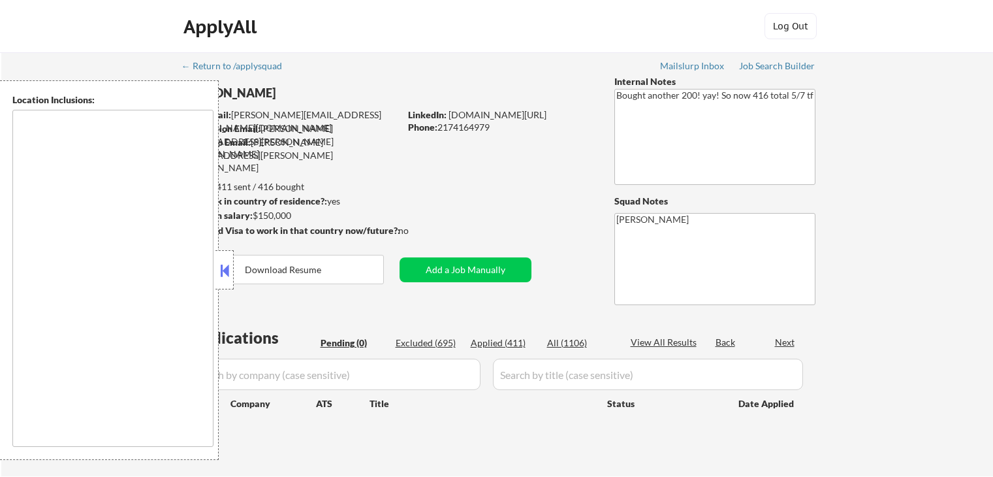
type textarea "remote"
click at [227, 290] on div "Location Inclusions: remote" at bounding box center [117, 269] width 234 height 379
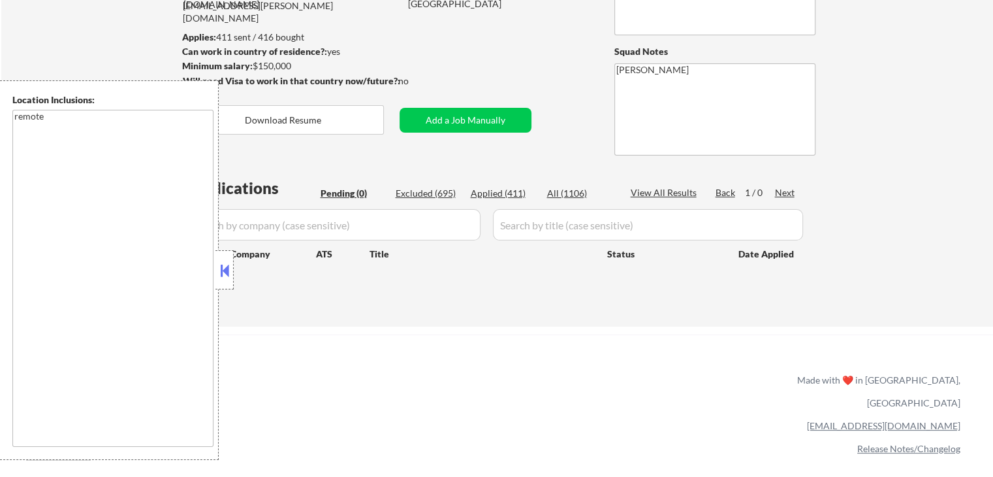
scroll to position [196, 0]
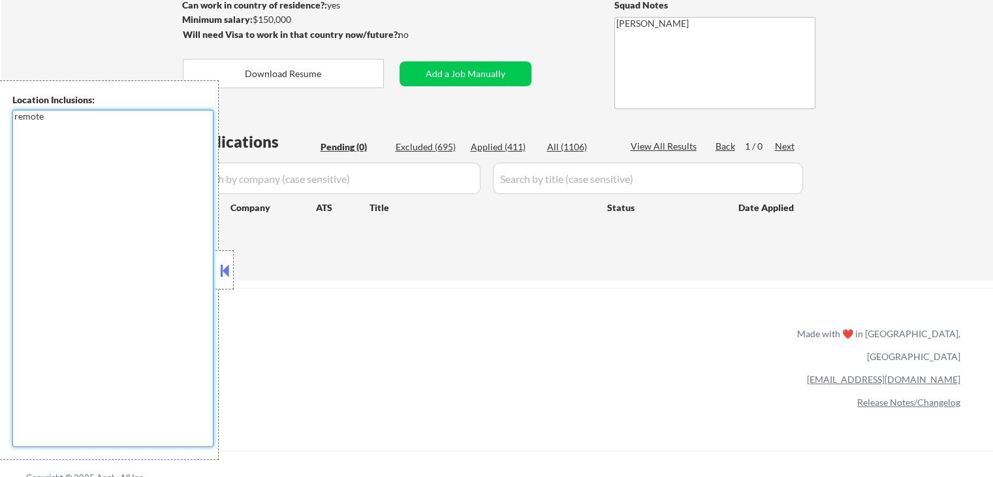
drag, startPoint x: 198, startPoint y: 273, endPoint x: 214, endPoint y: 272, distance: 15.7
click at [198, 272] on textarea "remote" at bounding box center [112, 278] width 201 height 337
click at [223, 265] on button at bounding box center [224, 271] width 14 height 20
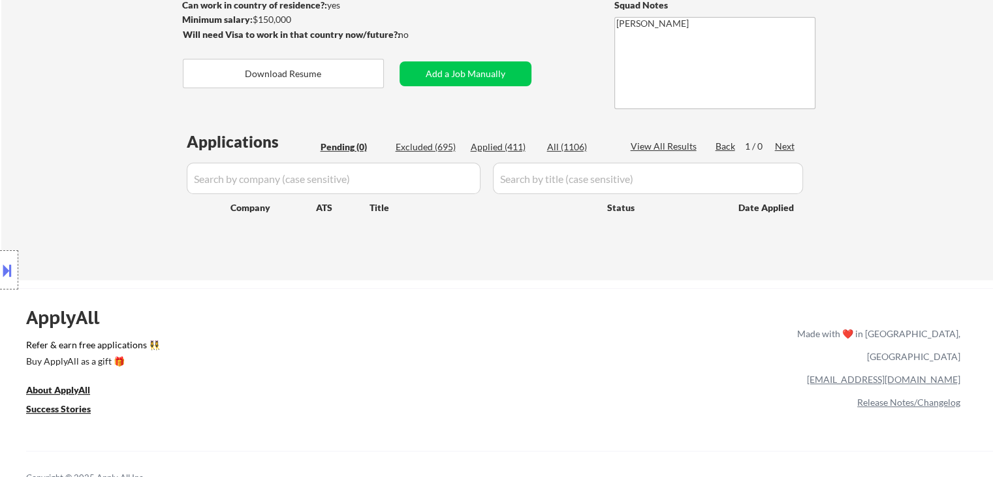
click at [399, 309] on div "ApplyAll Refer & earn free applications 👯‍♀️ Buy ApplyAll as a gift 🎁 About App…" at bounding box center [496, 400] width 993 height 207
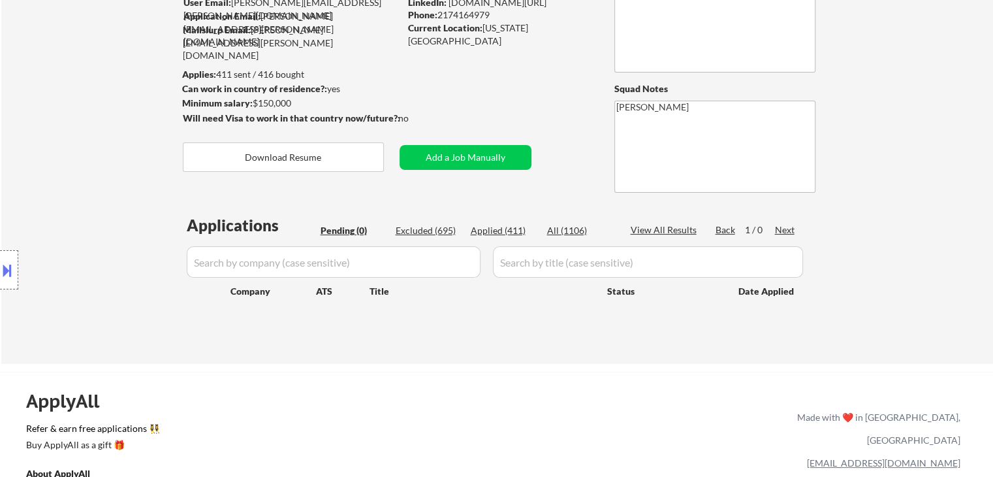
scroll to position [0, 0]
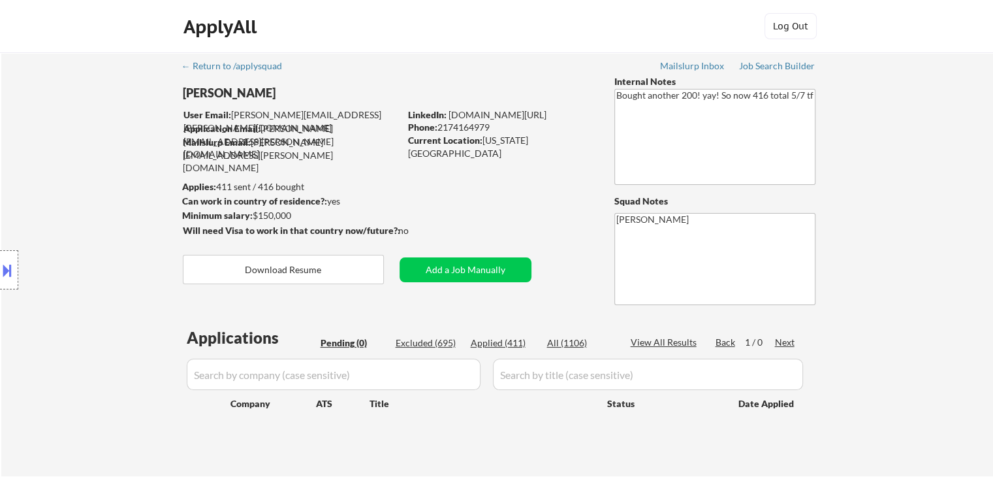
drag, startPoint x: 459, startPoint y: 190, endPoint x: 471, endPoint y: 174, distance: 19.6
click at [460, 188] on div "← Return to /applysquad Mailslurp Inbox Job Search Builder [PERSON_NAME] User E…" at bounding box center [498, 258] width 652 height 413
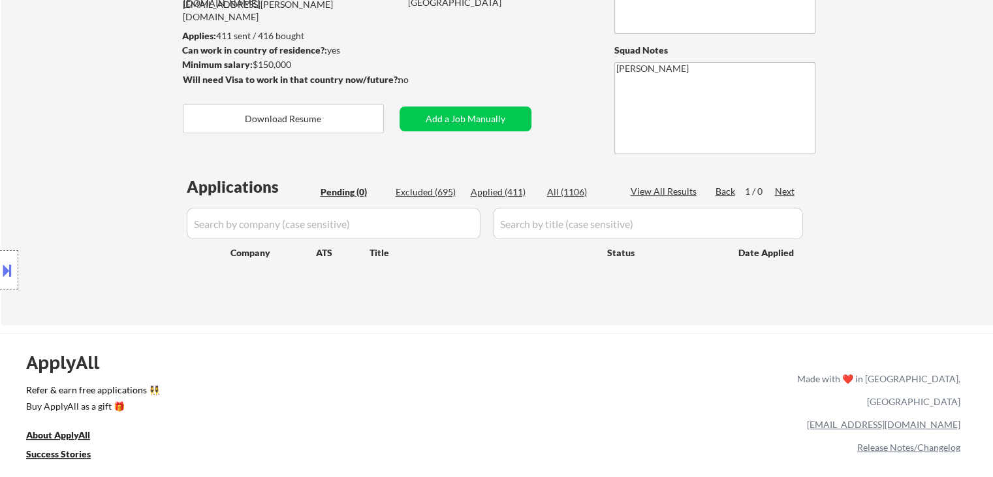
scroll to position [131, 0]
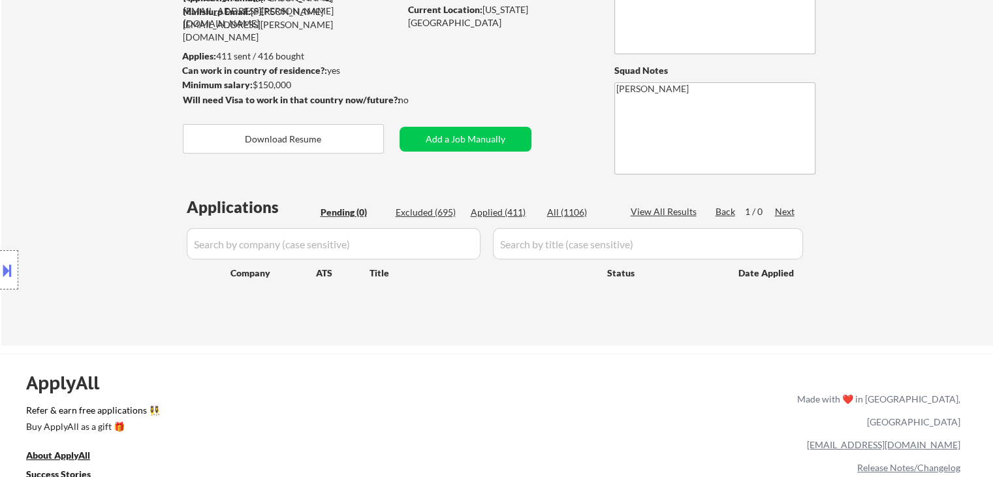
click at [65, 204] on div "Location Inclusions: remote" at bounding box center [117, 269] width 234 height 379
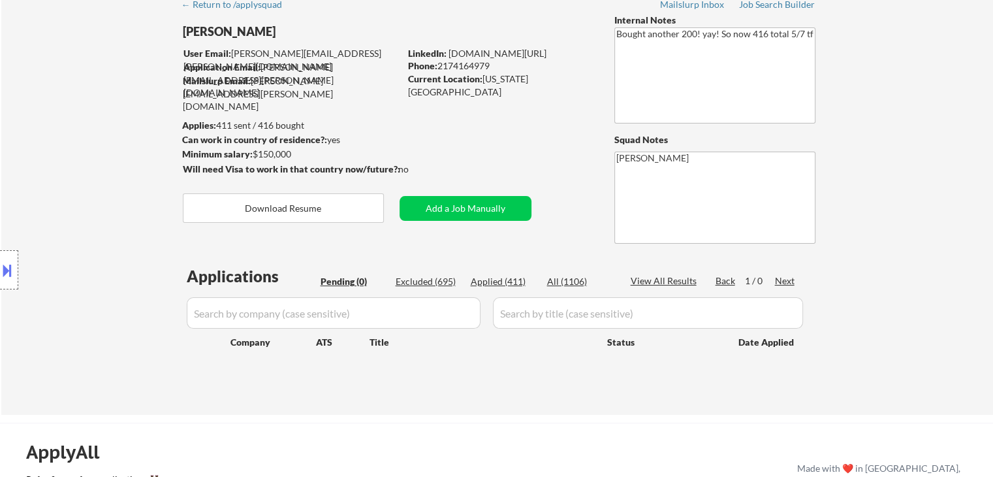
scroll to position [0, 0]
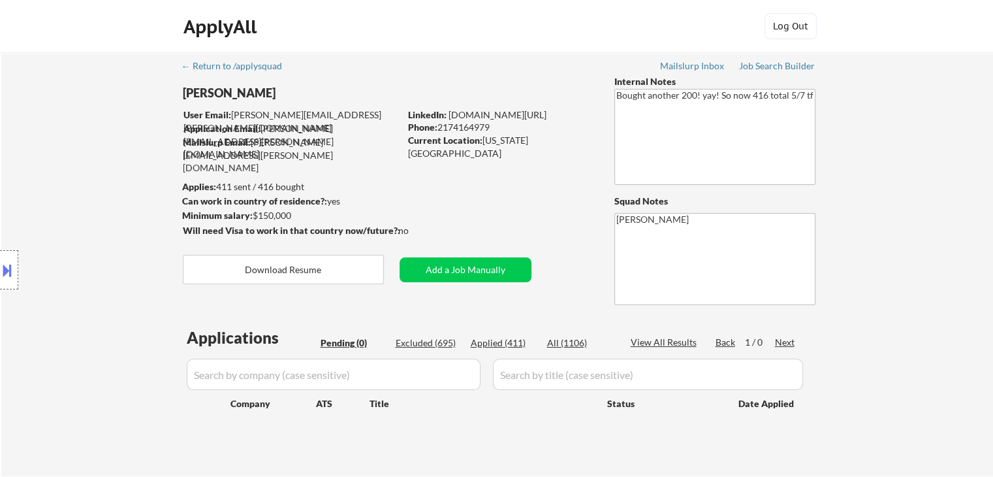
click at [12, 232] on div "Location Inclusions: remote" at bounding box center [117, 269] width 234 height 379
drag, startPoint x: 336, startPoint y: 182, endPoint x: 217, endPoint y: 178, distance: 118.9
click at [217, 178] on body "← Return to /applysquad Mailslurp Inbox Job Search Builder [PERSON_NAME] User E…" at bounding box center [496, 238] width 993 height 477
drag, startPoint x: 428, startPoint y: 180, endPoint x: 422, endPoint y: 168, distance: 13.1
click at [423, 177] on div "← Return to /applysquad Mailslurp Inbox Job Search Builder [PERSON_NAME] User E…" at bounding box center [498, 258] width 652 height 413
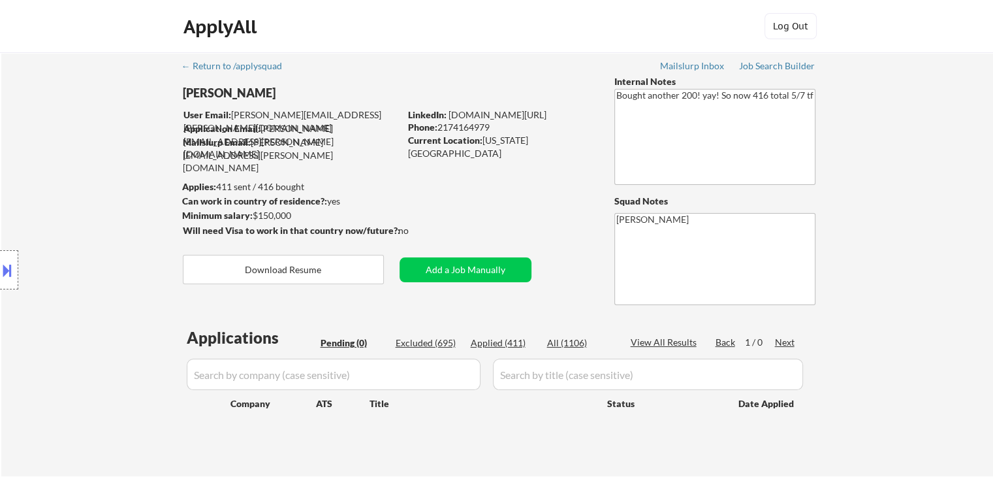
click at [475, 66] on div "← Return to /applysquad Mailslurp Inbox Job Search Builder [PERSON_NAME] User E…" at bounding box center [498, 258] width 652 height 413
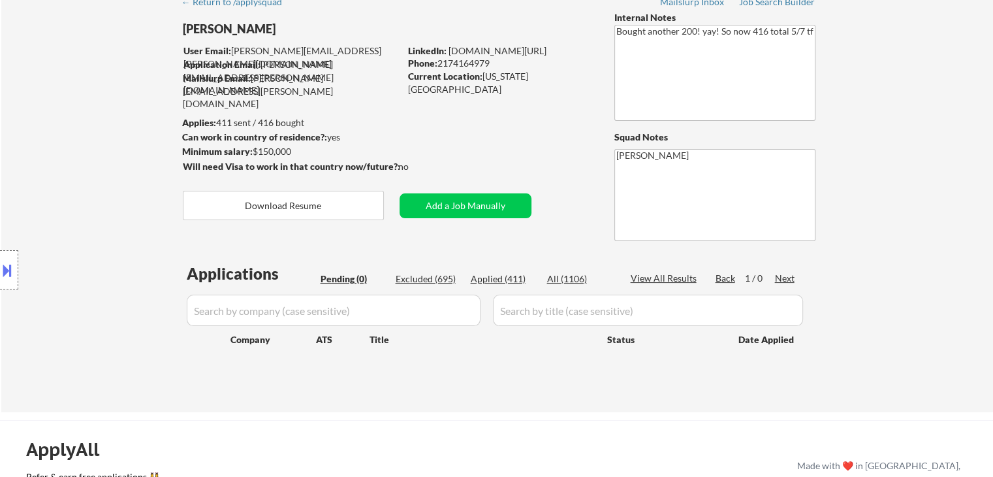
scroll to position [131, 0]
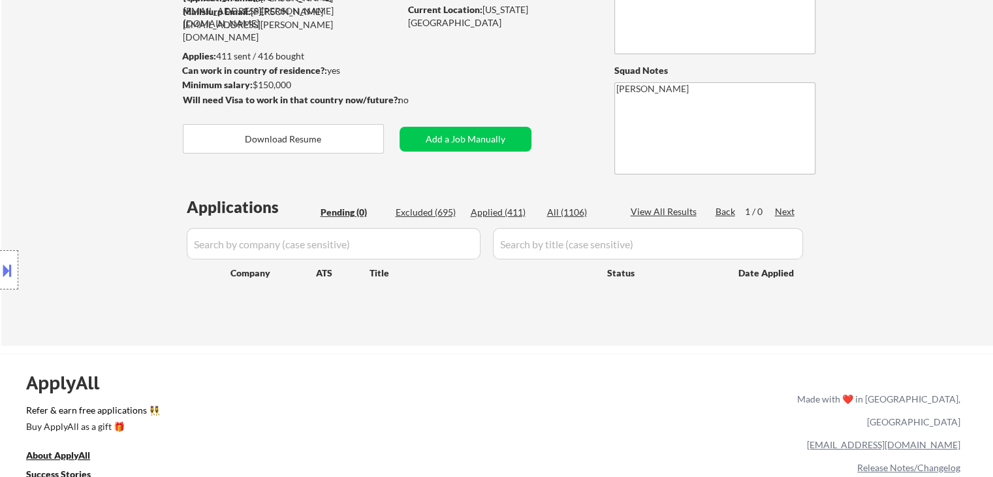
drag, startPoint x: 45, startPoint y: 65, endPoint x: 50, endPoint y: 75, distance: 11.4
click at [45, 64] on div "← Return to /applysquad Mailslurp Inbox Job Search Builder [PERSON_NAME] User E…" at bounding box center [497, 134] width 992 height 424
click at [57, 84] on div "Location Inclusions: remote" at bounding box center [117, 269] width 234 height 379
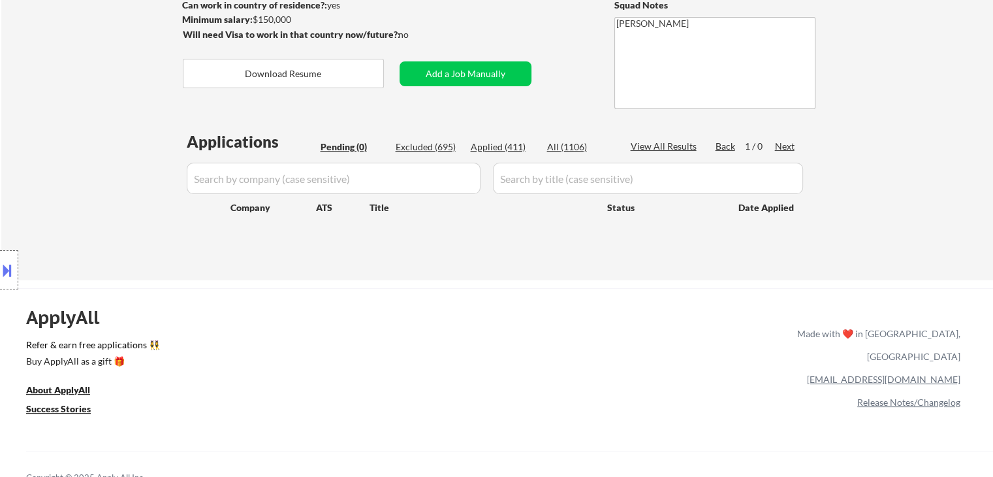
click at [84, 114] on div "Location Inclusions: remote" at bounding box center [117, 269] width 234 height 379
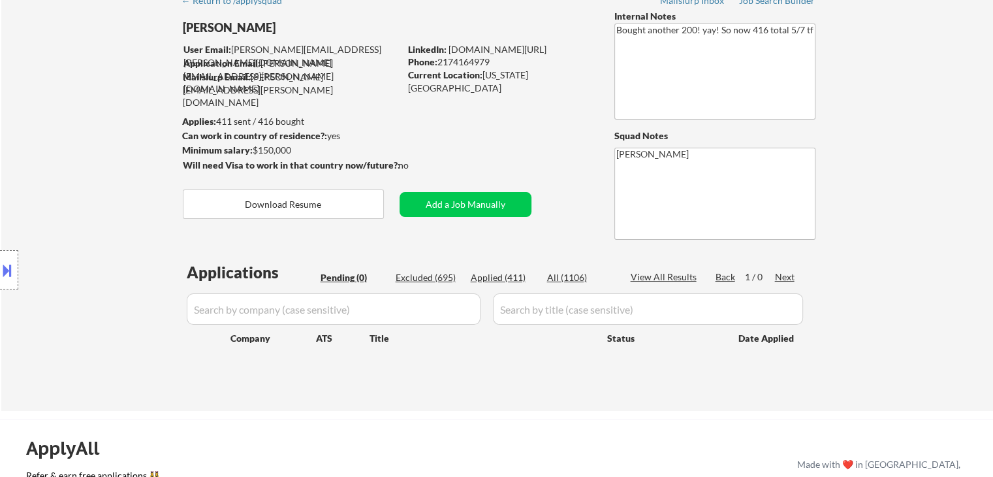
click at [81, 118] on div "Location Inclusions: remote" at bounding box center [117, 269] width 234 height 379
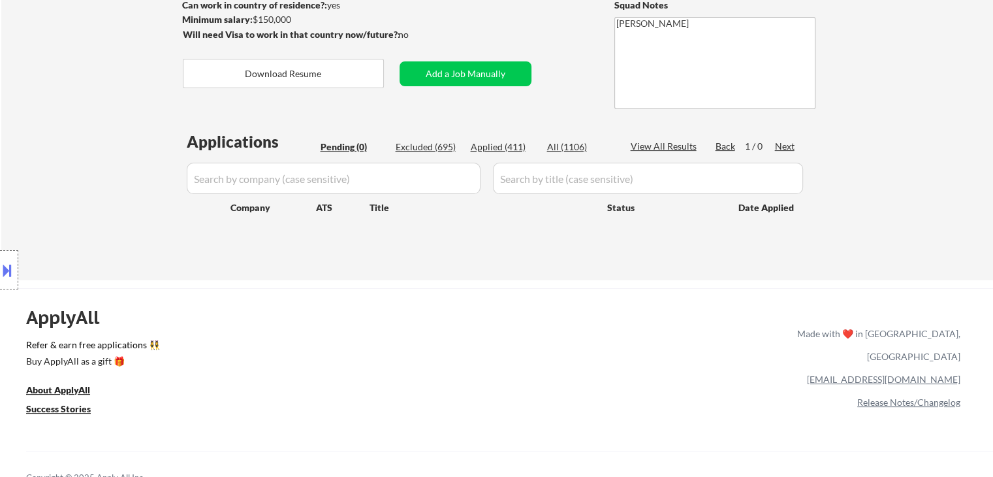
click at [85, 121] on div "Location Inclusions: remote" at bounding box center [117, 269] width 234 height 379
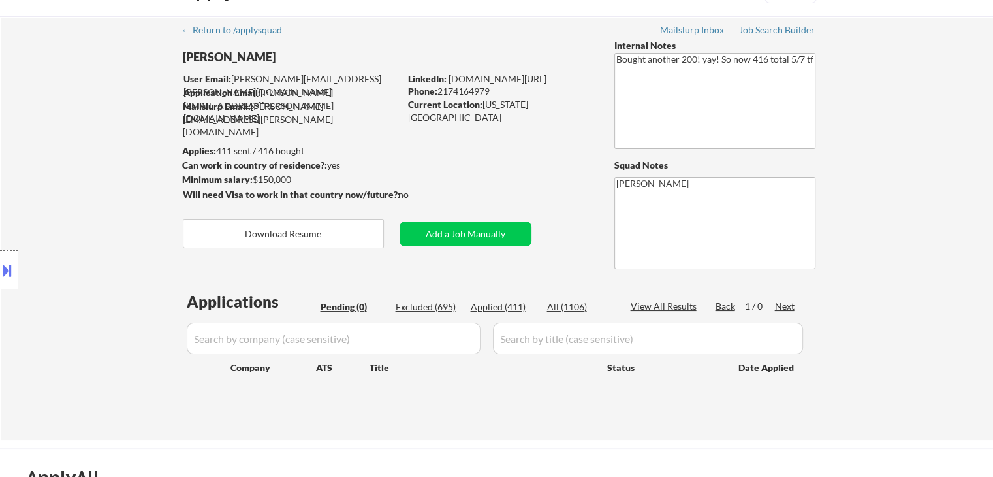
scroll to position [0, 0]
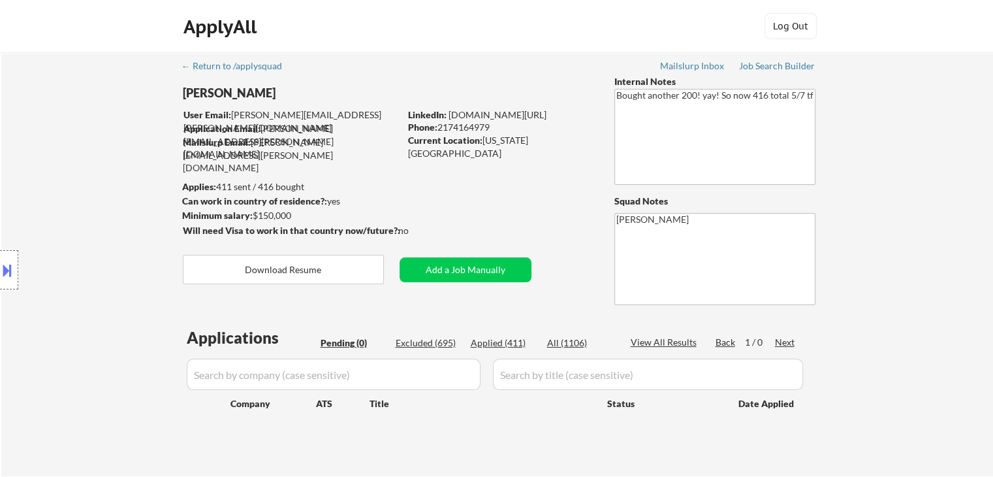
click at [89, 122] on div "Location Inclusions: remote" at bounding box center [117, 269] width 234 height 379
click at [89, 123] on div "Location Inclusions: remote" at bounding box center [117, 269] width 234 height 379
click at [91, 124] on div "Location Inclusions: remote" at bounding box center [117, 269] width 234 height 379
click at [95, 121] on div "Location Inclusions: remote" at bounding box center [117, 269] width 234 height 379
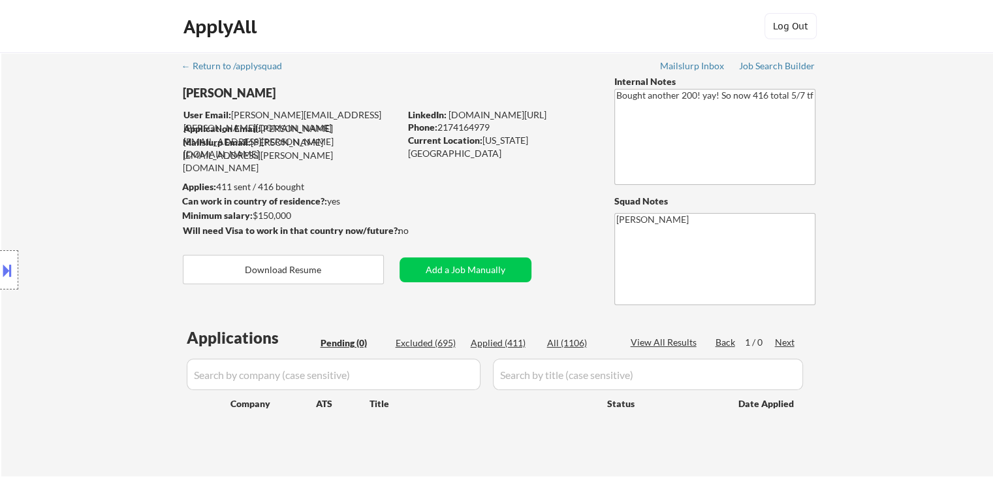
click at [104, 148] on div "Location Inclusions: remote" at bounding box center [117, 269] width 234 height 379
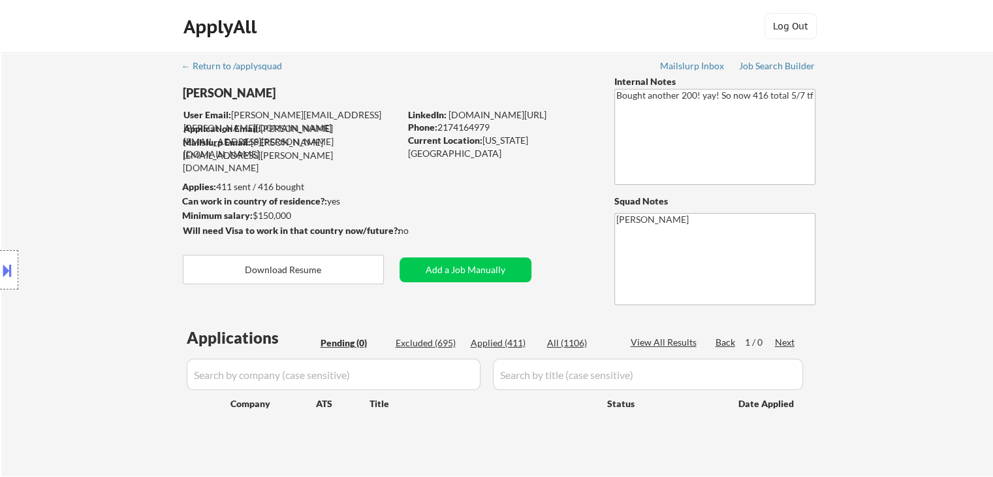
click at [107, 139] on div "Location Inclusions: remote" at bounding box center [117, 269] width 234 height 379
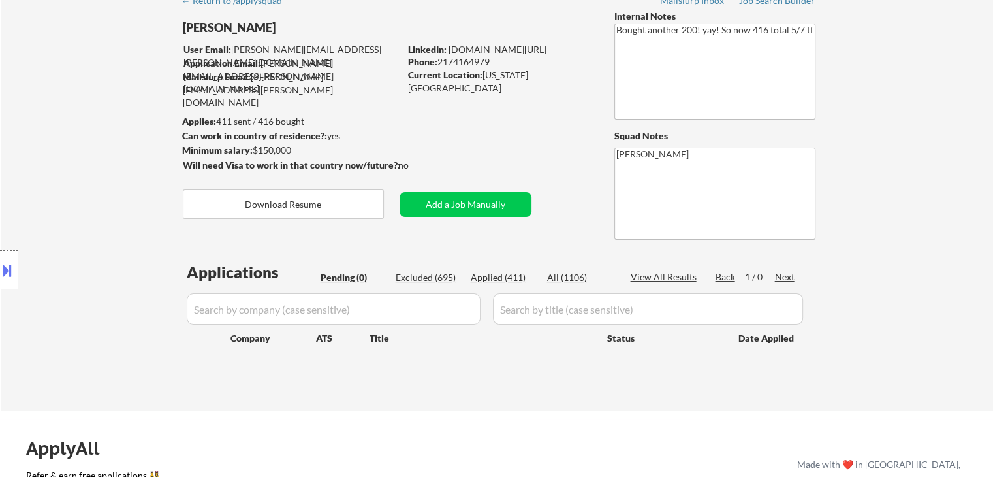
click at [101, 138] on div "Location Inclusions: remote" at bounding box center [117, 269] width 234 height 379
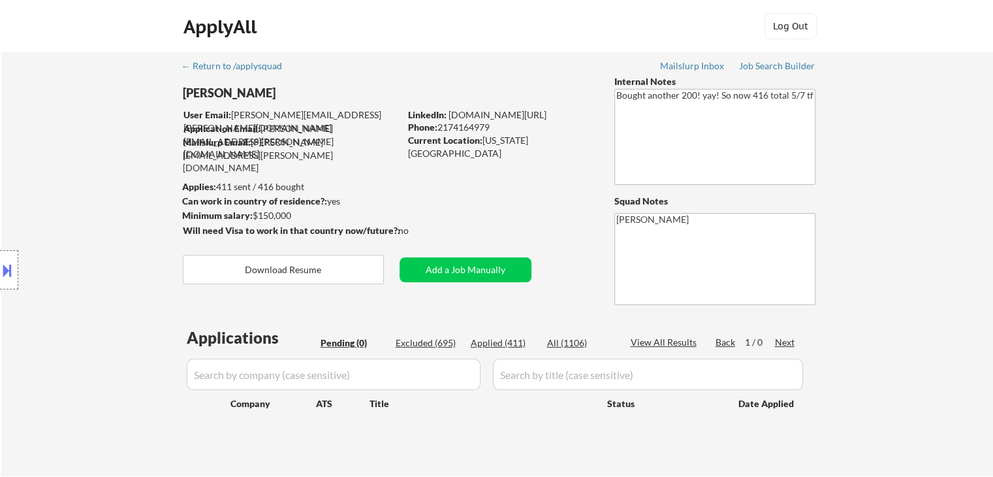
click at [100, 144] on div "Location Inclusions: remote" at bounding box center [117, 269] width 234 height 379
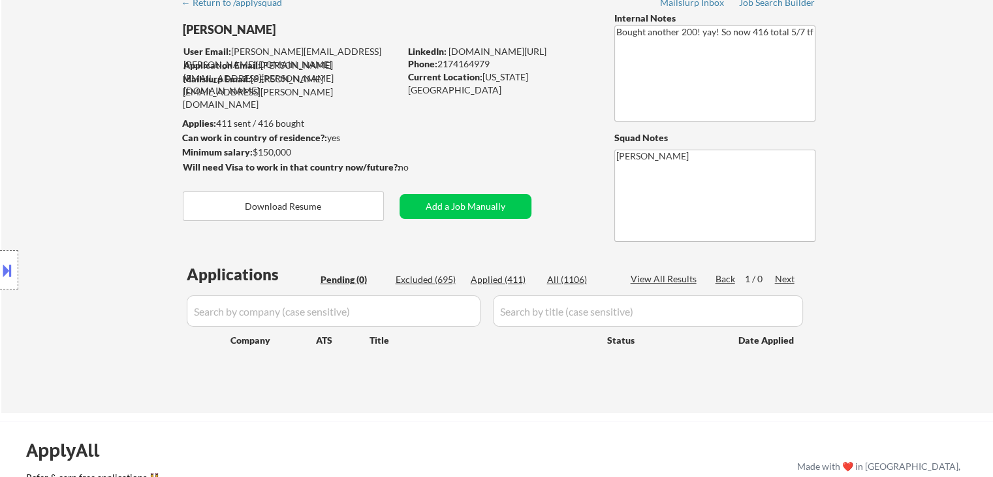
scroll to position [65, 0]
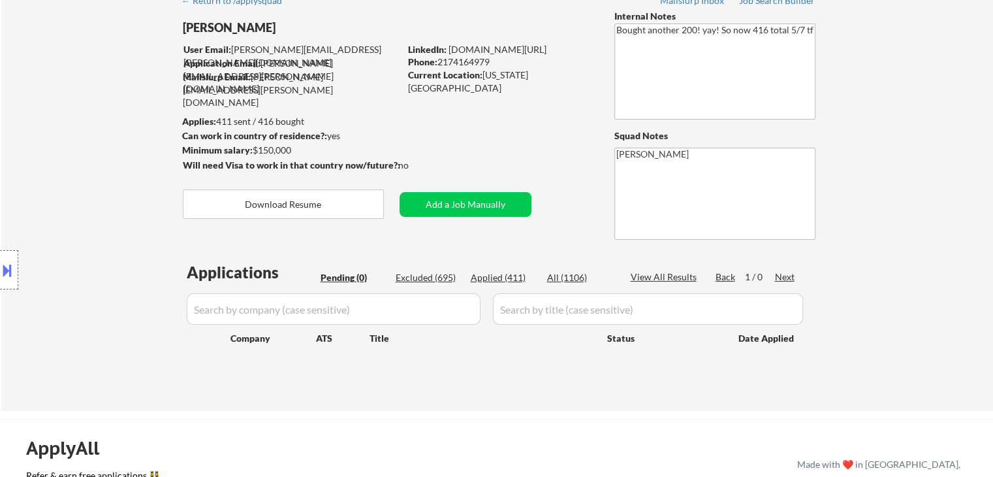
click at [494, 150] on div "← Return to /applysquad Mailslurp Inbox Job Search Builder [PERSON_NAME] User E…" at bounding box center [498, 193] width 652 height 413
click at [65, 112] on div "Location Inclusions: remote" at bounding box center [117, 269] width 234 height 379
click at [63, 114] on div "Location Inclusions: remote" at bounding box center [117, 269] width 234 height 379
click at [67, 118] on div "Location Inclusions: remote" at bounding box center [117, 269] width 234 height 379
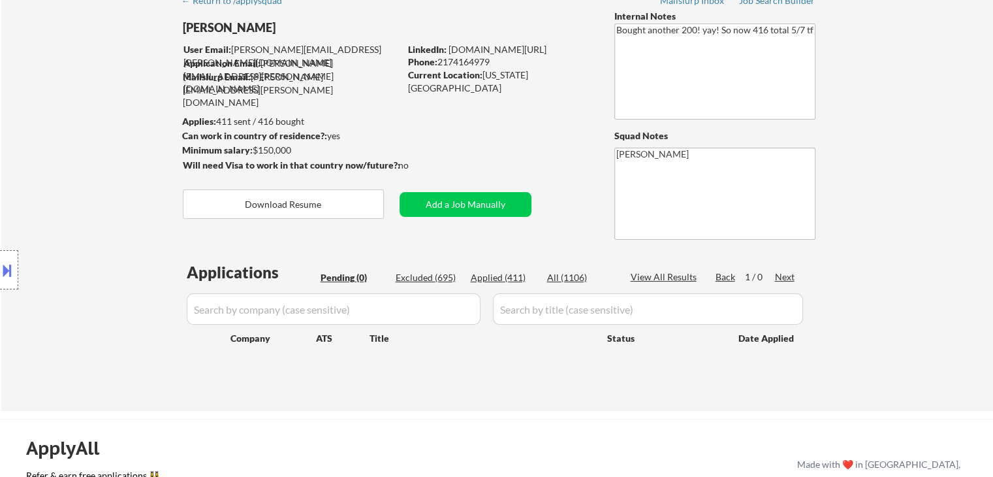
click at [67, 119] on div "Location Inclusions: remote" at bounding box center [117, 269] width 234 height 379
click at [67, 120] on div "Location Inclusions: remote" at bounding box center [117, 269] width 234 height 379
click at [67, 121] on div "Location Inclusions: remote" at bounding box center [117, 269] width 234 height 379
click at [68, 122] on div "Location Inclusions: remote" at bounding box center [117, 269] width 234 height 379
click at [68, 123] on div "Location Inclusions: remote" at bounding box center [117, 269] width 234 height 379
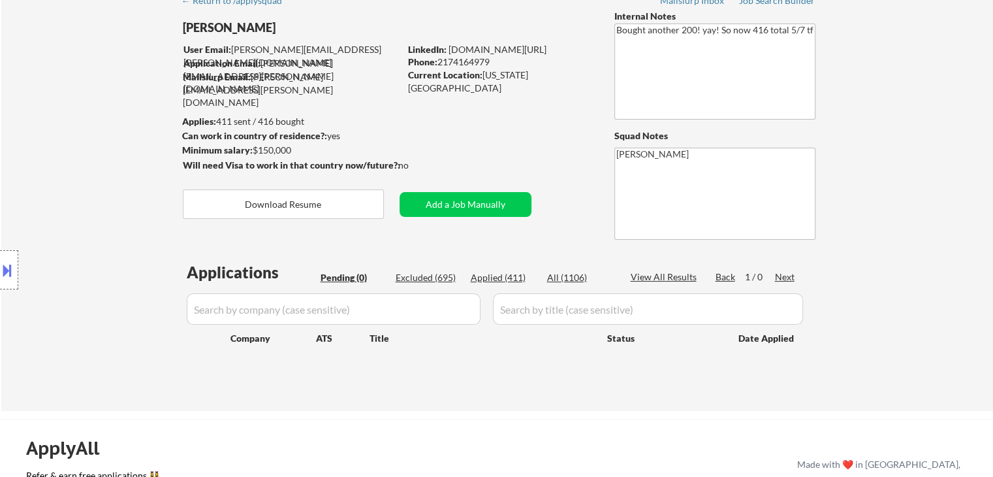
drag, startPoint x: 345, startPoint y: 131, endPoint x: 172, endPoint y: 134, distance: 172.4
click at [172, 134] on body "← Return to /applysquad Mailslurp Inbox Job Search Builder [PERSON_NAME] User E…" at bounding box center [496, 173] width 993 height 477
click at [101, 147] on div "Location Inclusions: remote" at bounding box center [117, 269] width 234 height 379
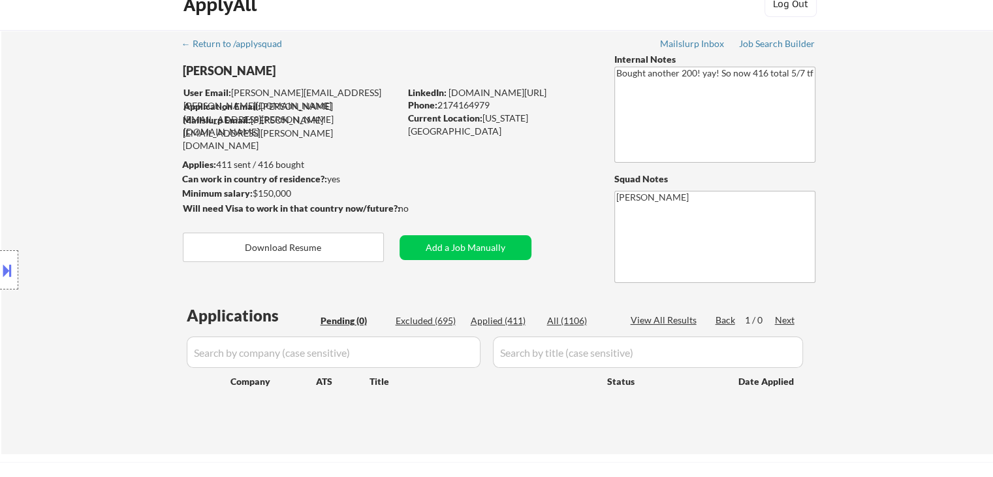
scroll to position [0, 0]
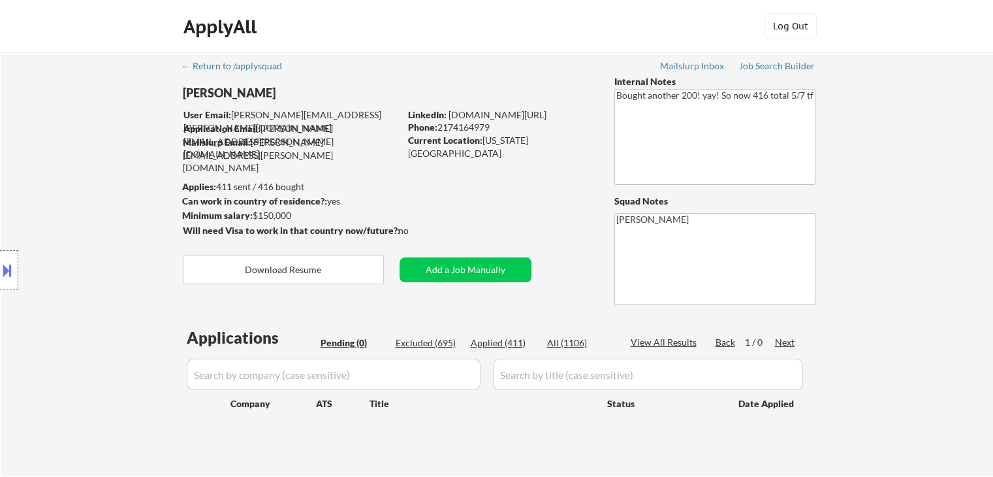
click at [89, 175] on div "Location Inclusions: remote" at bounding box center [117, 269] width 234 height 379
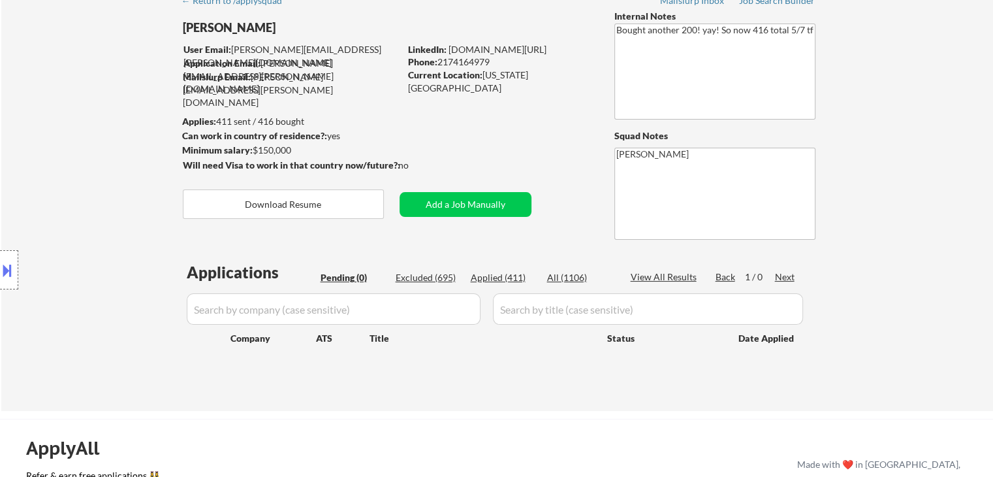
click at [97, 178] on div "Location Inclusions: remote" at bounding box center [117, 269] width 234 height 379
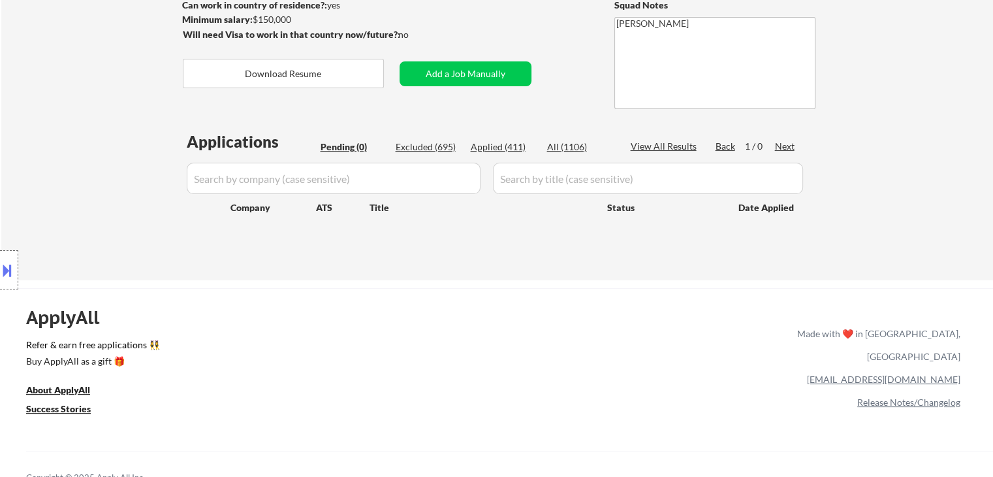
click at [97, 170] on div "Location Inclusions: remote" at bounding box center [117, 269] width 234 height 379
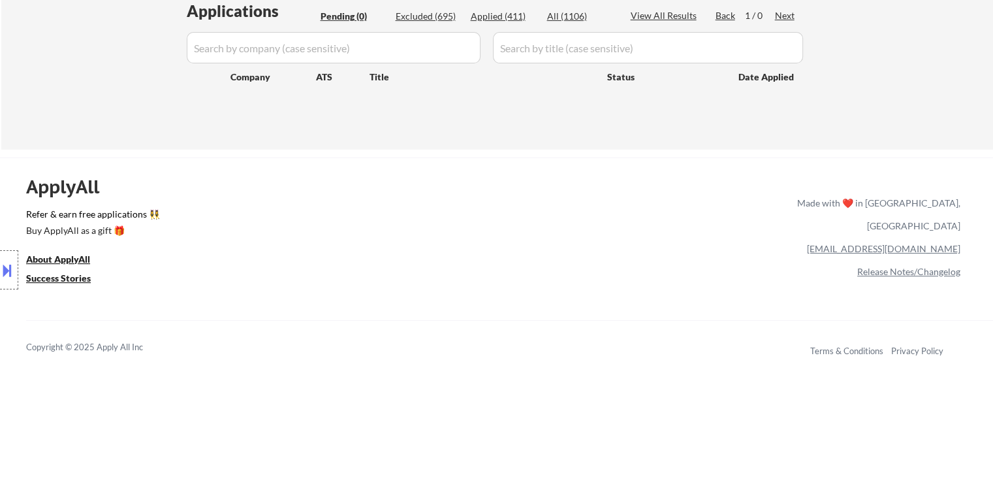
scroll to position [196, 0]
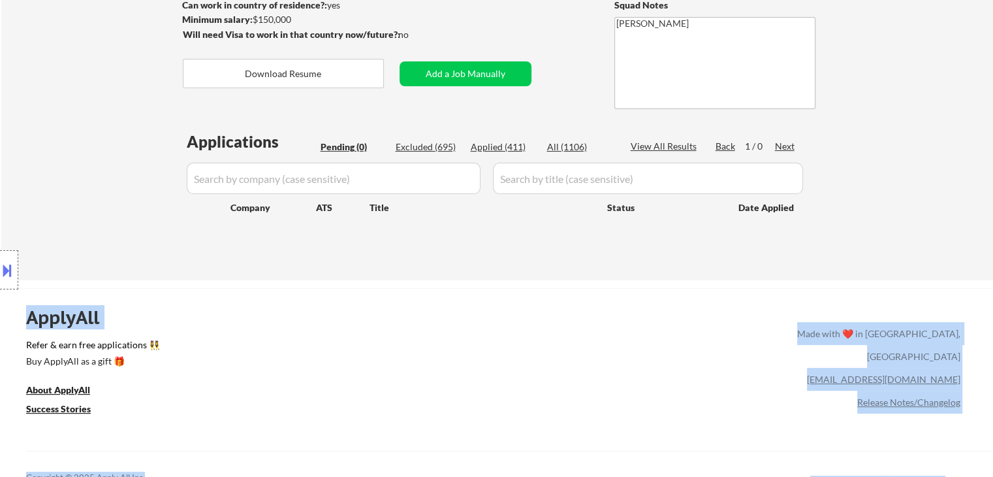
drag, startPoint x: 159, startPoint y: 130, endPoint x: 421, endPoint y: 129, distance: 261.8
click at [426, 129] on body "← Return to /applysquad Mailslurp Inbox Job Search Builder [PERSON_NAME] User E…" at bounding box center [496, 42] width 993 height 477
click at [87, 105] on div "Location Inclusions: remote" at bounding box center [117, 269] width 234 height 379
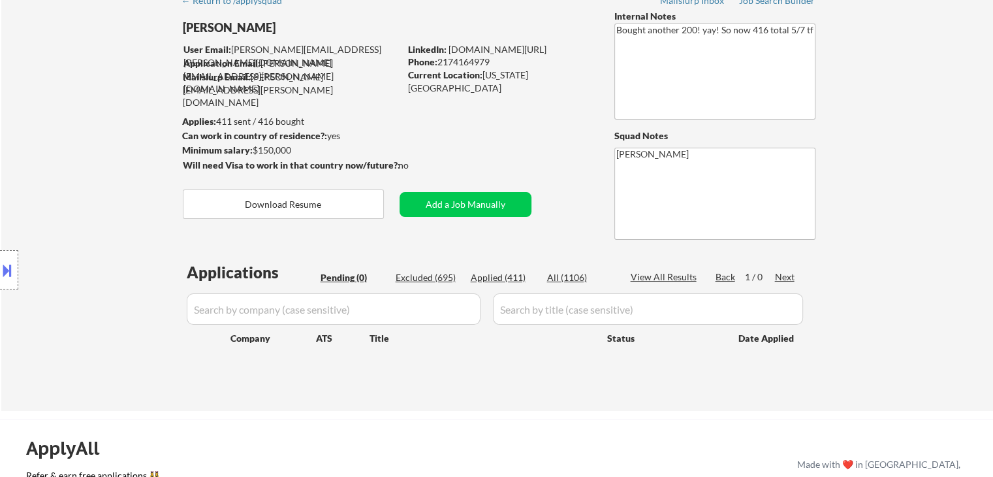
click at [92, 67] on div "← Return to /applysquad Mailslurp Inbox Job Search Builder [PERSON_NAME] User E…" at bounding box center [497, 199] width 992 height 424
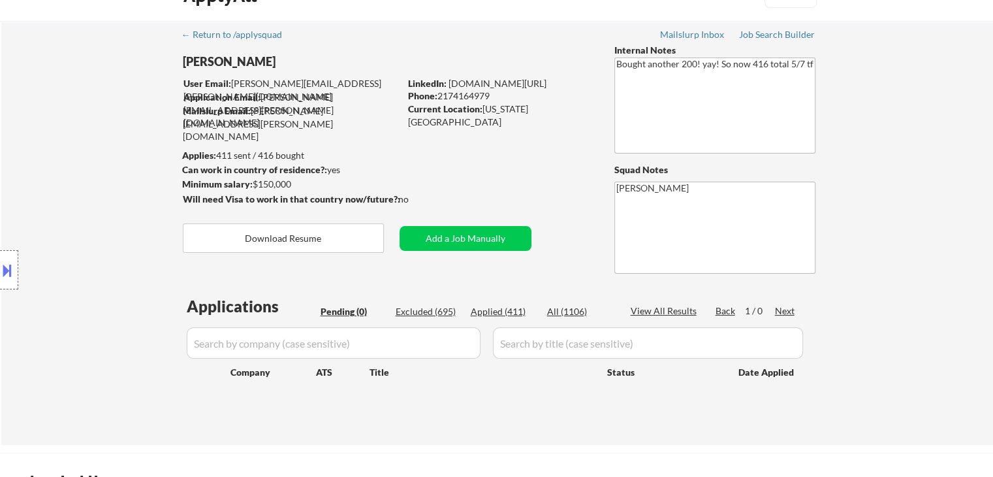
scroll to position [0, 0]
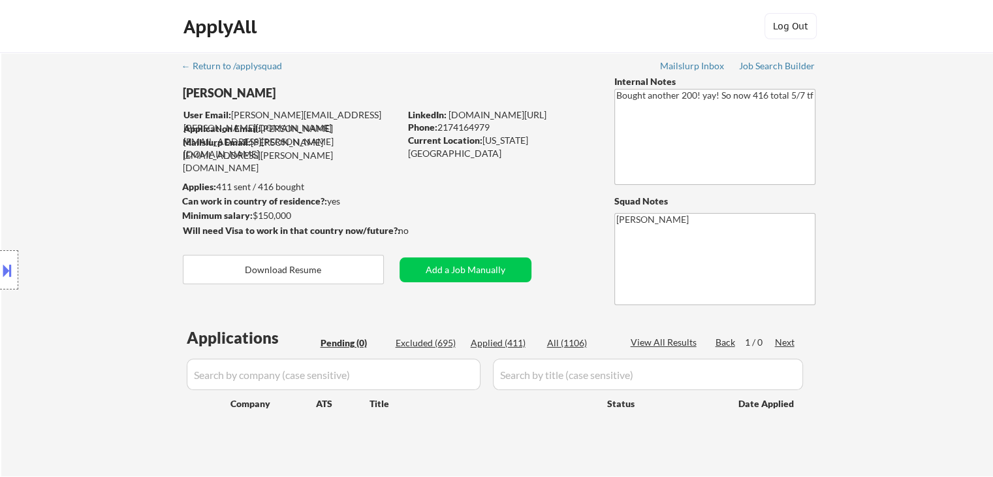
click at [107, 152] on div "Location Inclusions: remote" at bounding box center [117, 269] width 234 height 379
click at [34, 111] on div "Location Inclusions: remote" at bounding box center [117, 269] width 234 height 379
click at [41, 110] on div "Location Inclusions: remote" at bounding box center [117, 269] width 234 height 379
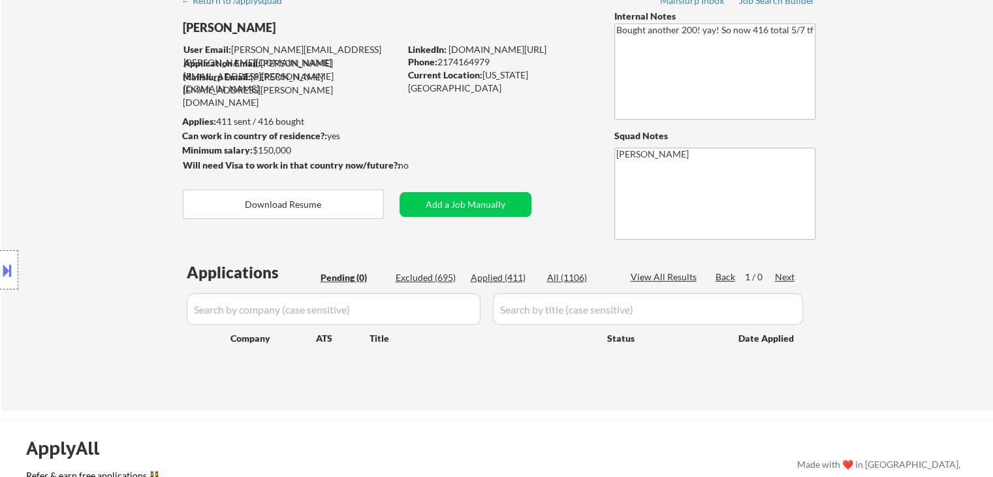
click at [59, 118] on div "Location Inclusions: remote" at bounding box center [117, 269] width 234 height 379
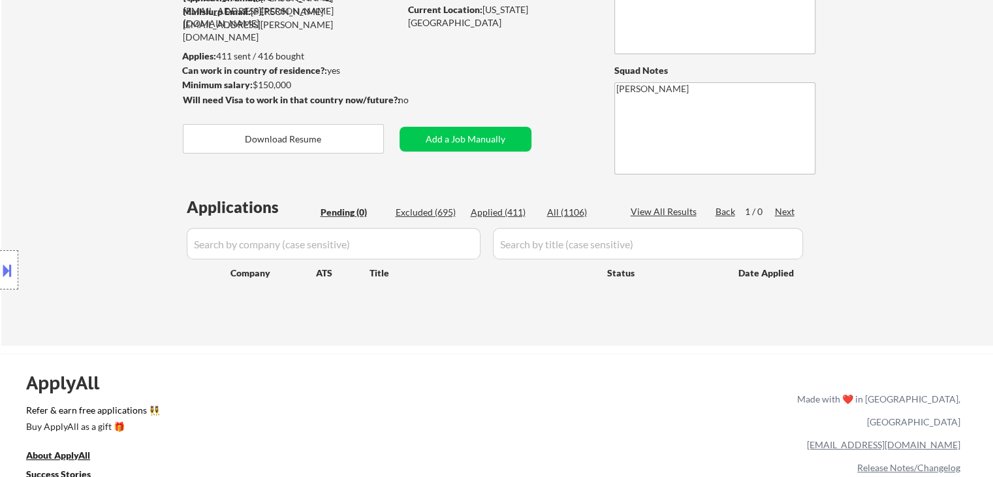
click at [58, 122] on div "Location Inclusions: remote" at bounding box center [117, 269] width 234 height 379
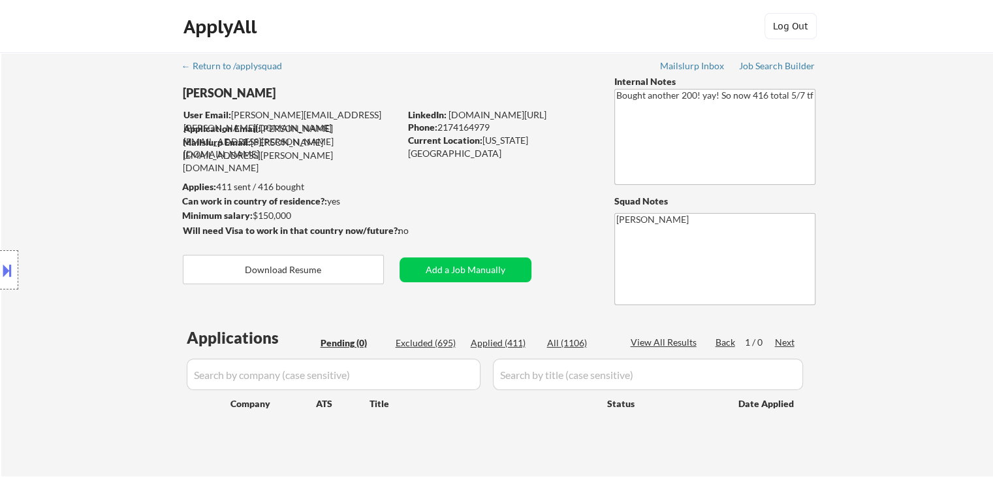
click at [58, 122] on div "Location Inclusions: remote" at bounding box center [117, 269] width 234 height 379
click at [58, 124] on div "Location Inclusions: remote" at bounding box center [117, 269] width 234 height 379
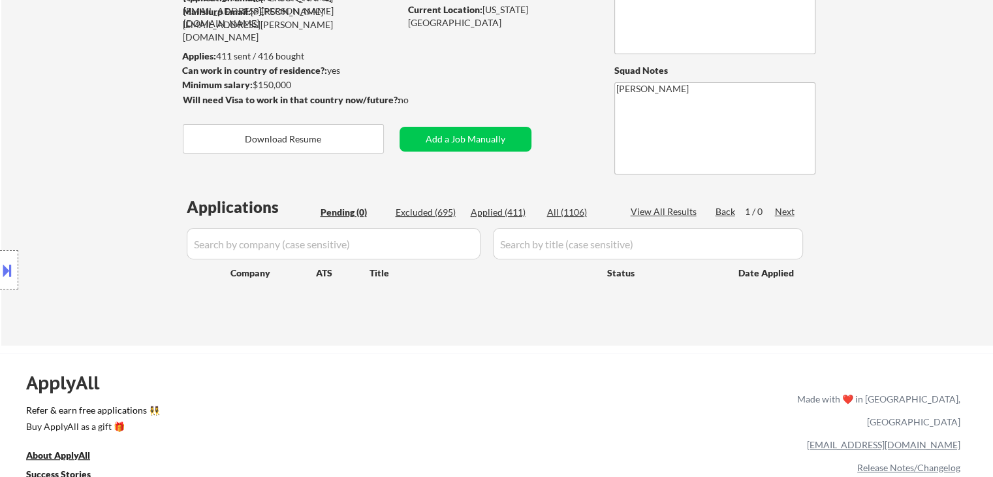
click at [48, 152] on div "Location Inclusions: remote" at bounding box center [117, 269] width 234 height 379
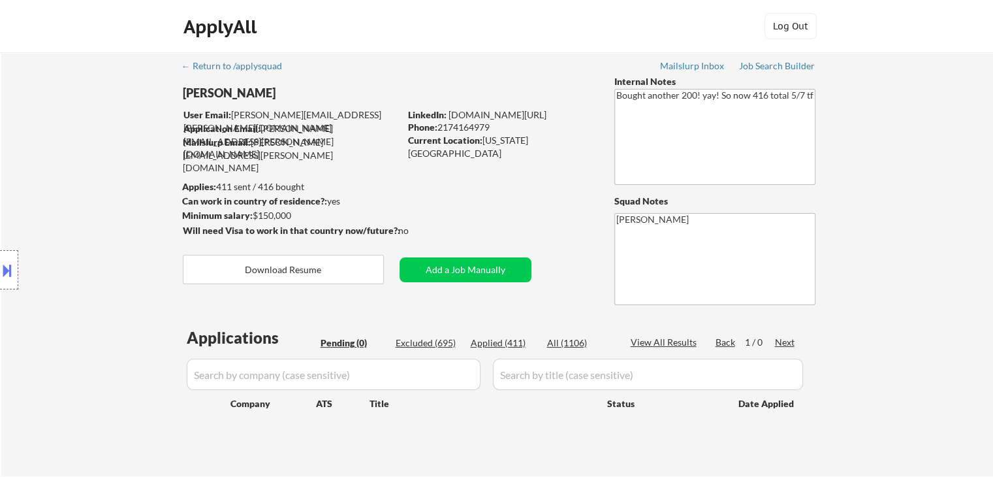
click at [48, 153] on div "Location Inclusions: remote" at bounding box center [117, 269] width 234 height 379
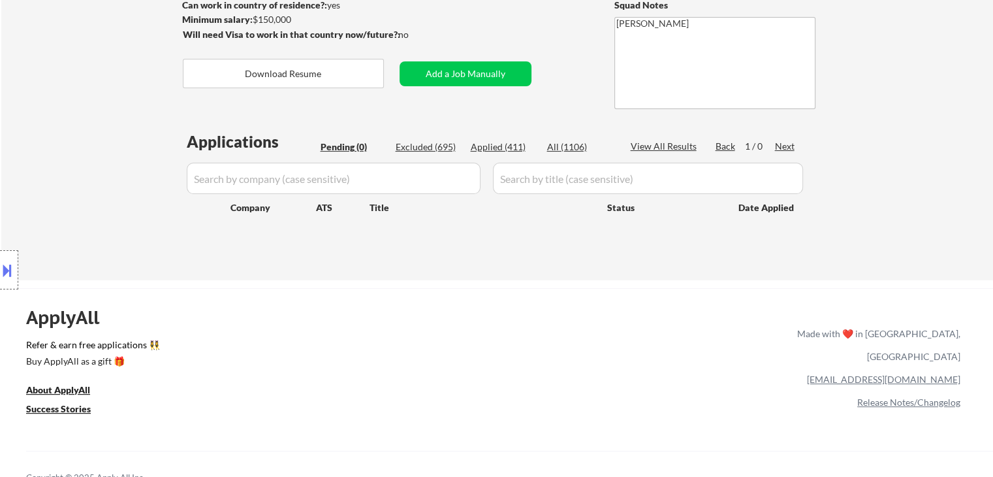
click at [50, 153] on div "Location Inclusions: remote" at bounding box center [117, 269] width 234 height 379
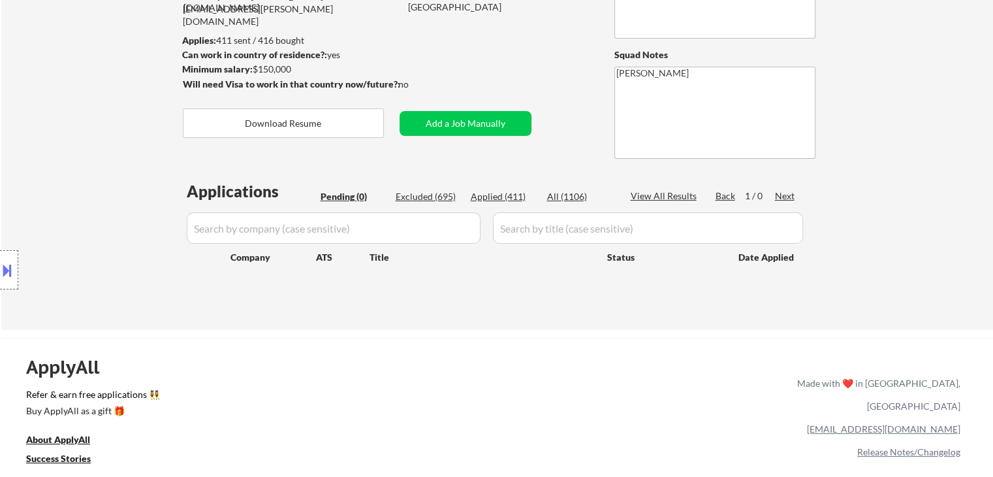
scroll to position [65, 0]
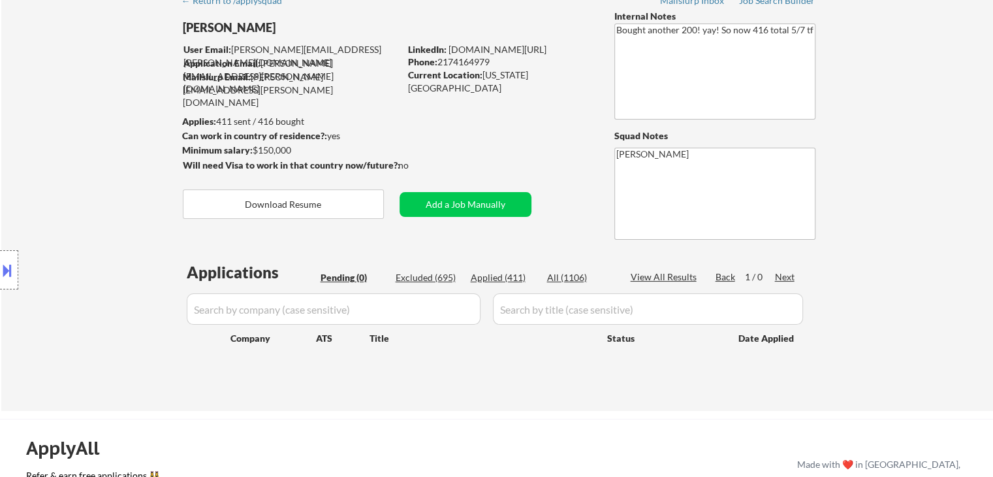
click at [50, 153] on div "Location Inclusions: remote" at bounding box center [117, 269] width 234 height 379
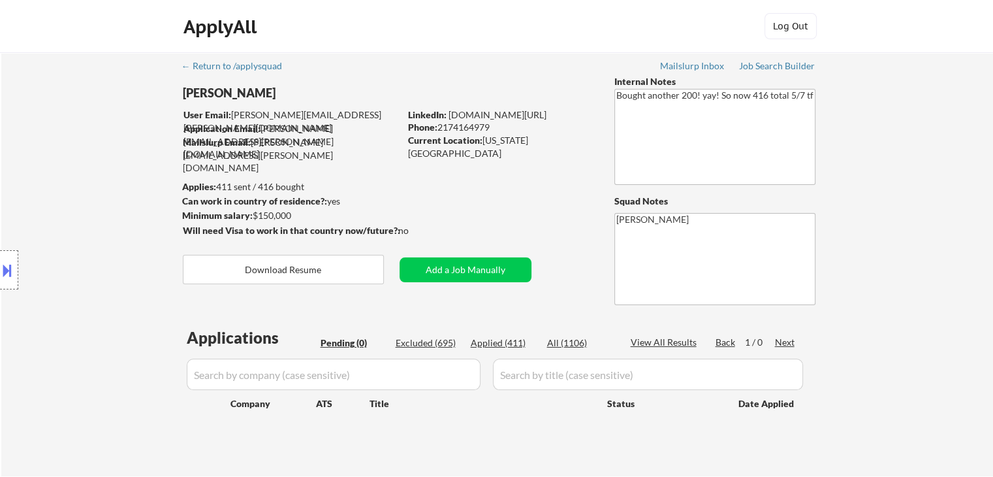
click at [102, 155] on div "Location Inclusions: remote" at bounding box center [117, 269] width 234 height 379
click at [102, 154] on div "Location Inclusions: remote" at bounding box center [117, 269] width 234 height 379
click at [109, 155] on div "Location Inclusions: remote" at bounding box center [117, 269] width 234 height 379
click at [109, 142] on div "Location Inclusions: remote" at bounding box center [117, 269] width 234 height 379
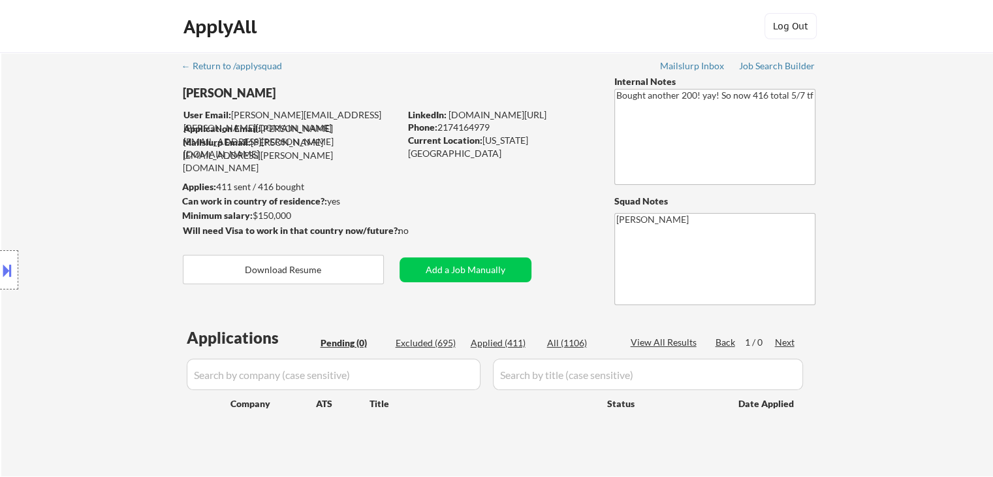
click at [121, 121] on div "Location Inclusions: remote" at bounding box center [117, 269] width 234 height 379
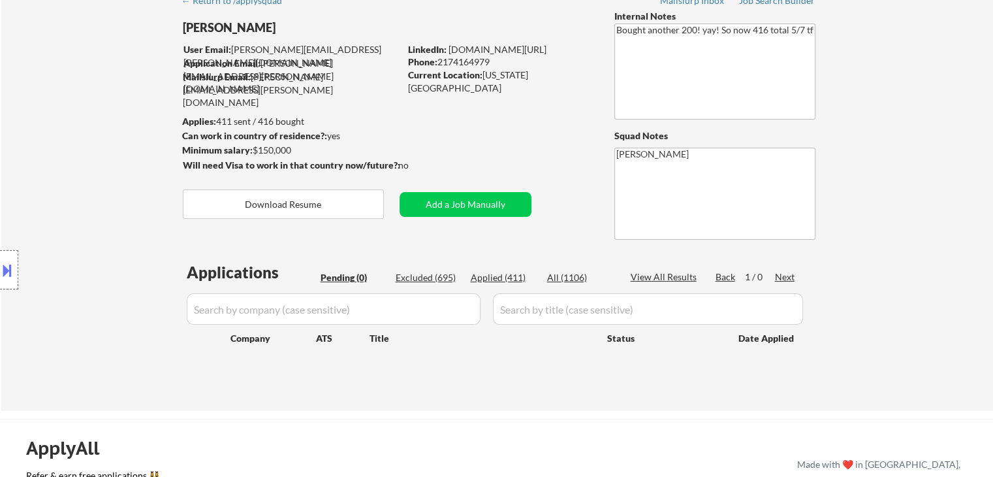
click at [119, 134] on div "Location Inclusions: remote" at bounding box center [117, 269] width 234 height 379
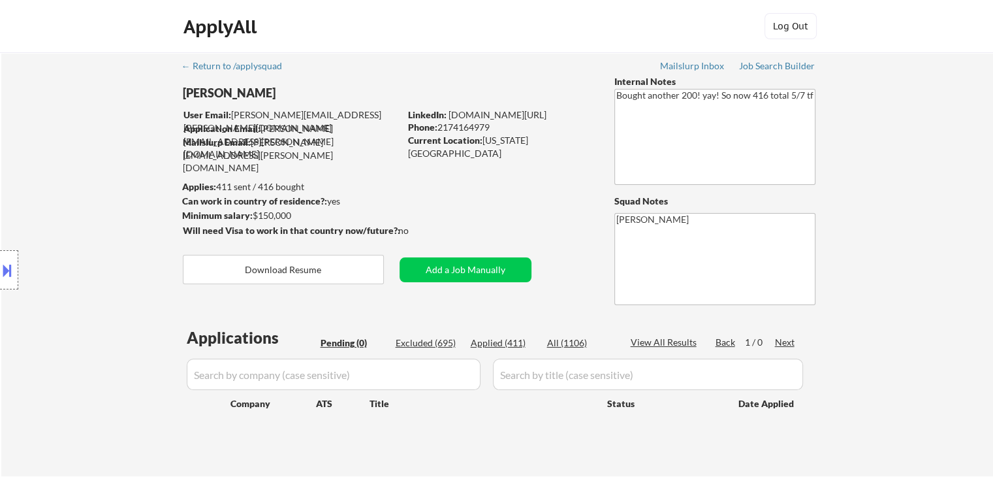
click at [112, 129] on div "Location Inclusions: remote" at bounding box center [117, 269] width 234 height 379
click at [113, 87] on div "Location Inclusions: remote" at bounding box center [117, 269] width 234 height 379
click at [123, 104] on div "Location Inclusions: remote" at bounding box center [117, 269] width 234 height 379
click at [121, 56] on div "← Return to /applysquad Mailslurp Inbox Job Search Builder [PERSON_NAME] User E…" at bounding box center [497, 264] width 992 height 424
click at [120, 50] on div "ApplyAll Log In Sign Up Log Out" at bounding box center [496, 26] width 993 height 53
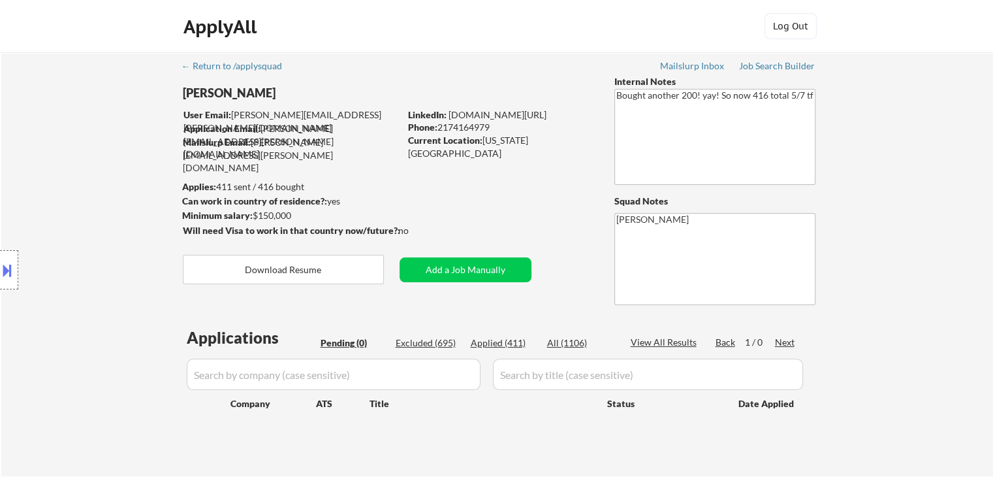
drag, startPoint x: 544, startPoint y: 183, endPoint x: 674, endPoint y: 16, distance: 211.2
click at [548, 176] on div "← Return to /applysquad Mailslurp Inbox Job Search Builder [PERSON_NAME] User E…" at bounding box center [498, 258] width 652 height 413
drag, startPoint x: 95, startPoint y: 210, endPoint x: 146, endPoint y: 298, distance: 102.1
click at [94, 212] on div "Location Inclusions: remote" at bounding box center [117, 269] width 234 height 379
